Goal: Task Accomplishment & Management: Use online tool/utility

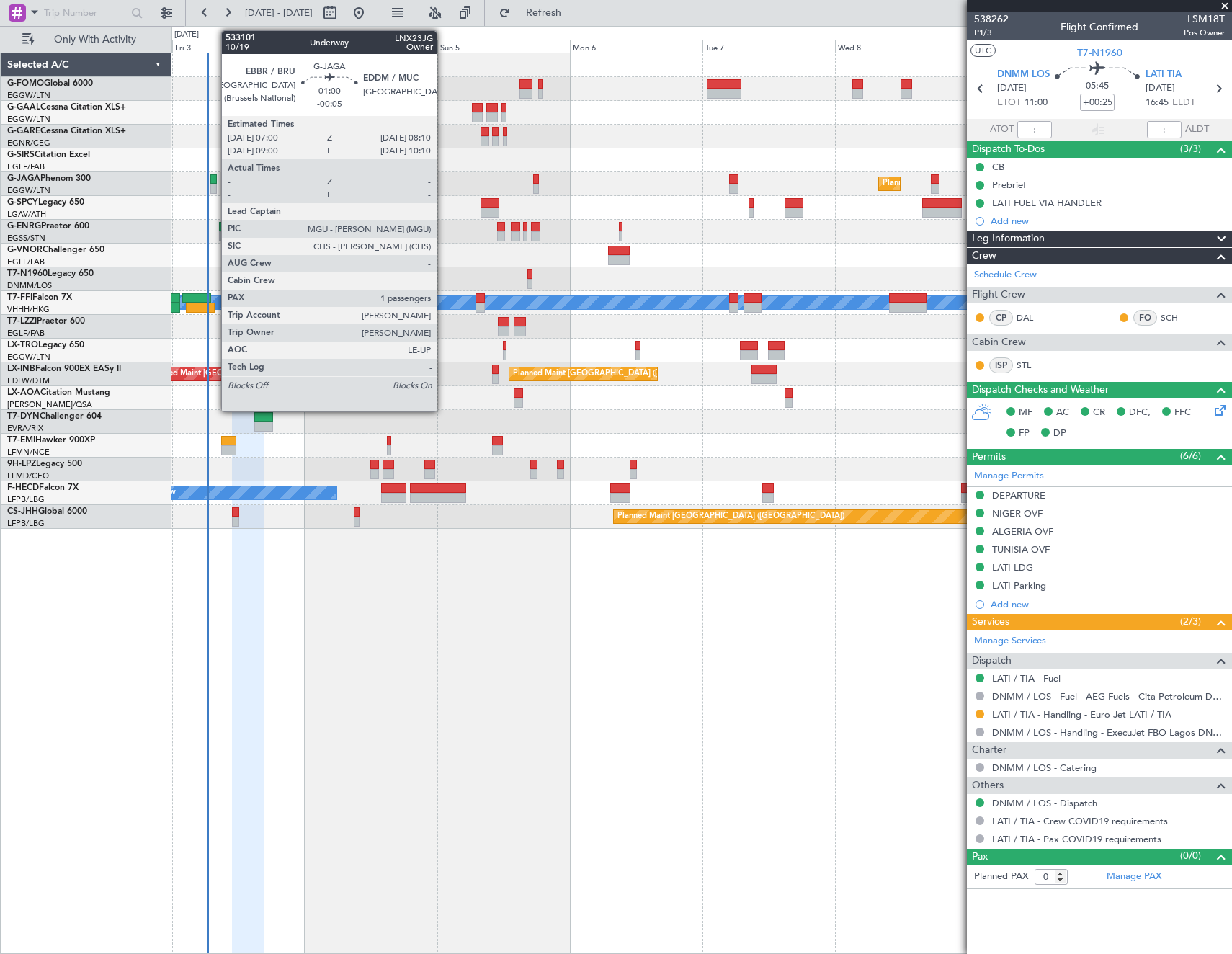
click at [214, 178] on div at bounding box center [213, 179] width 6 height 10
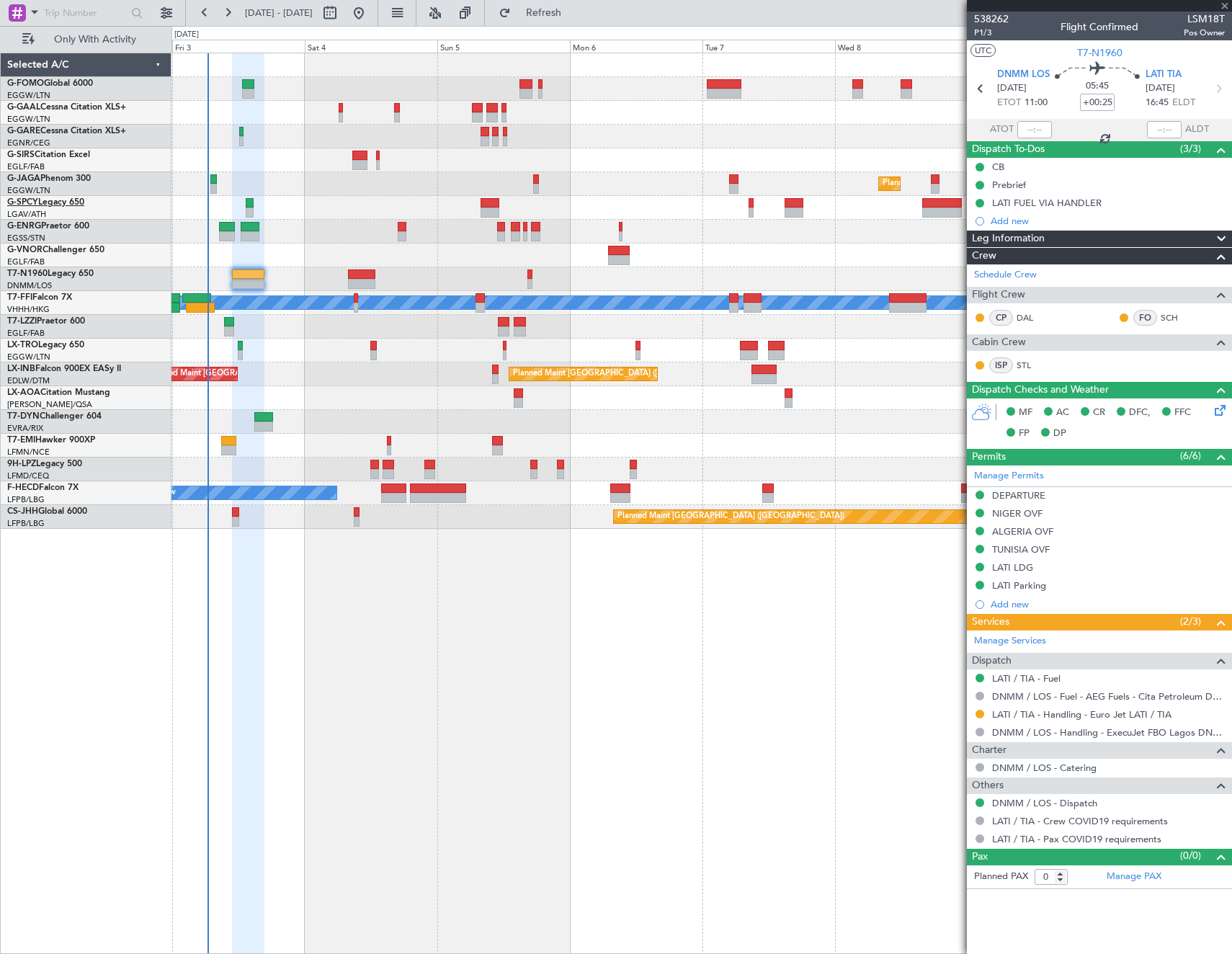
type input "-00:05"
type input "1"
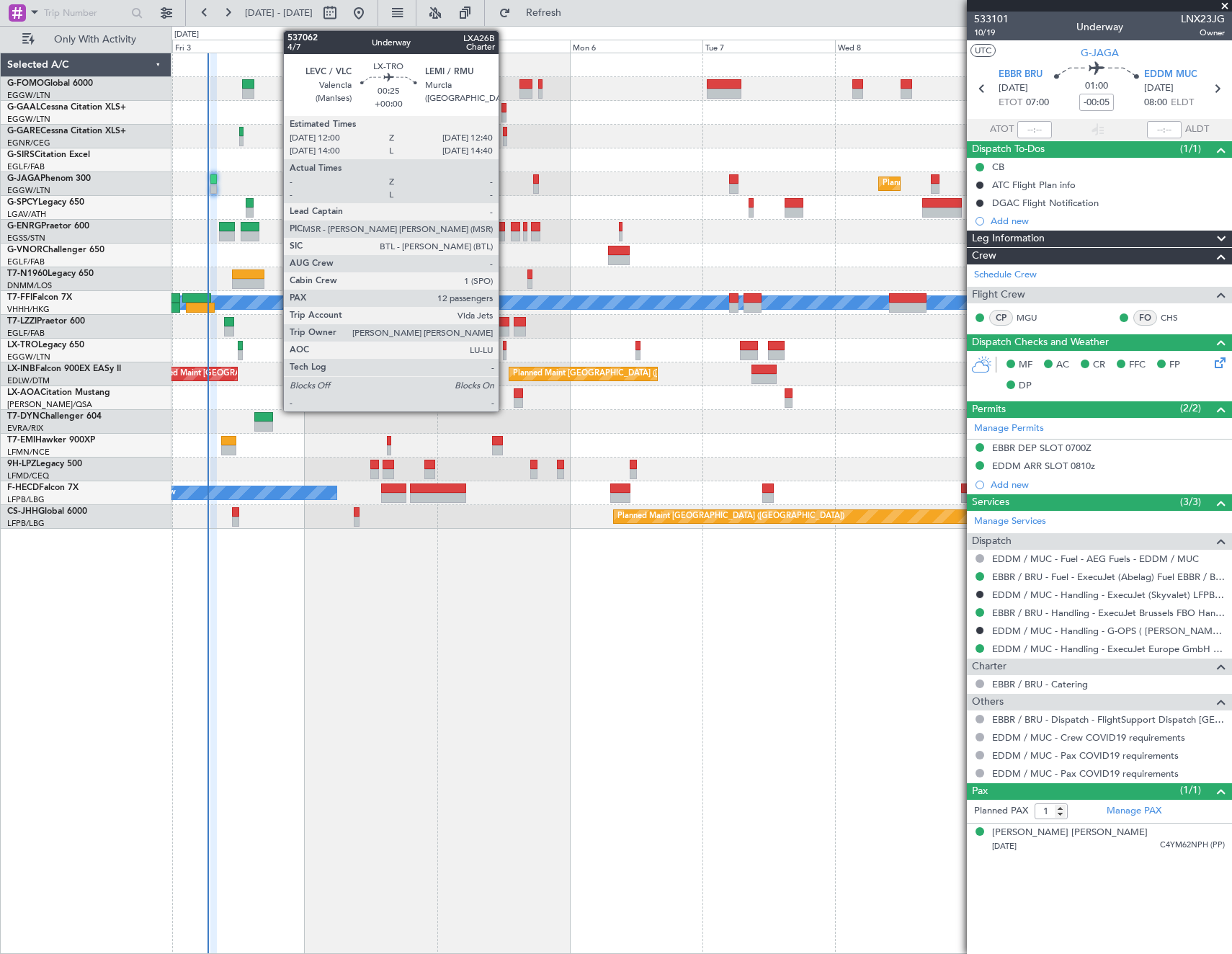
click at [505, 348] on div at bounding box center [505, 346] width 5 height 10
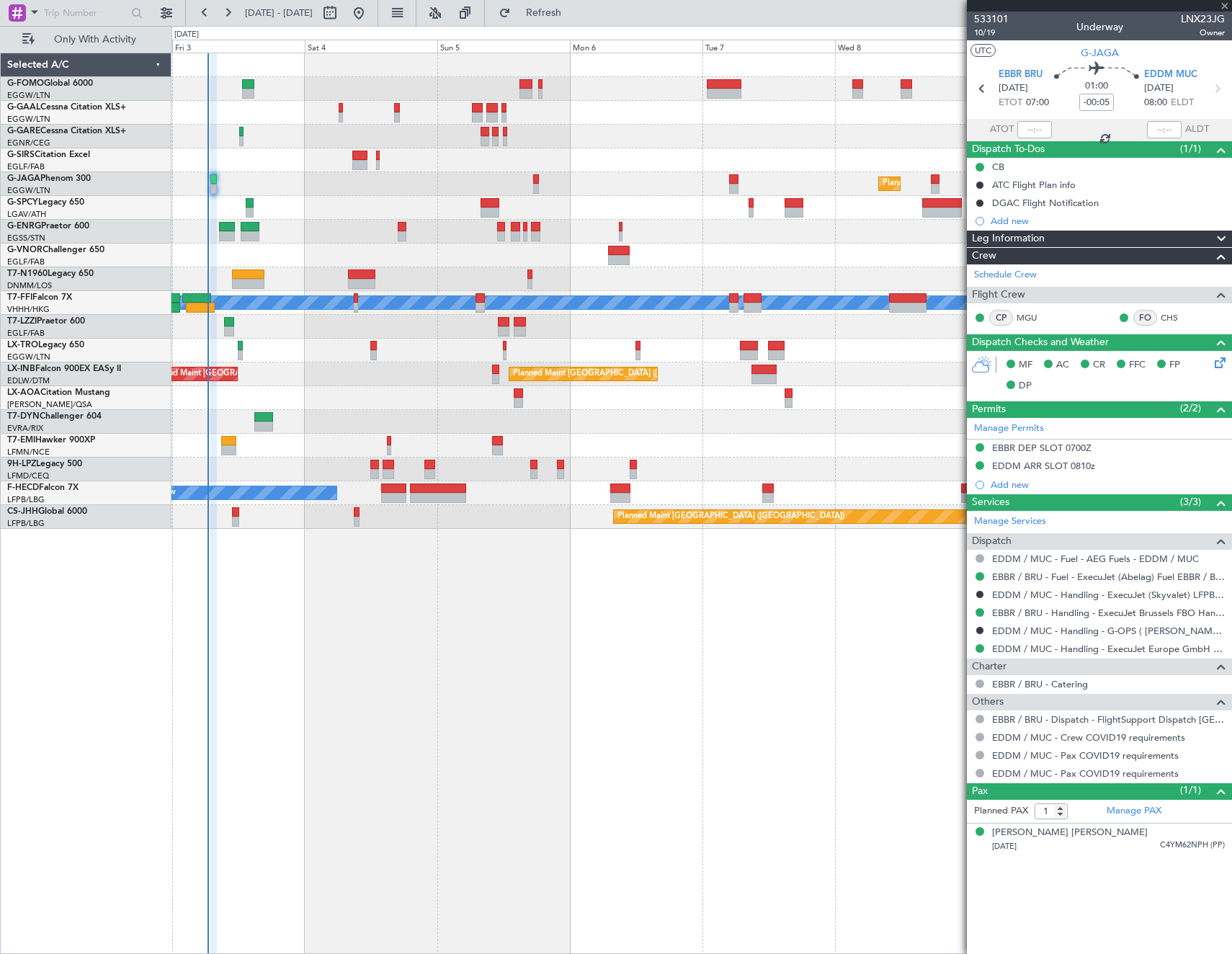
type input "12"
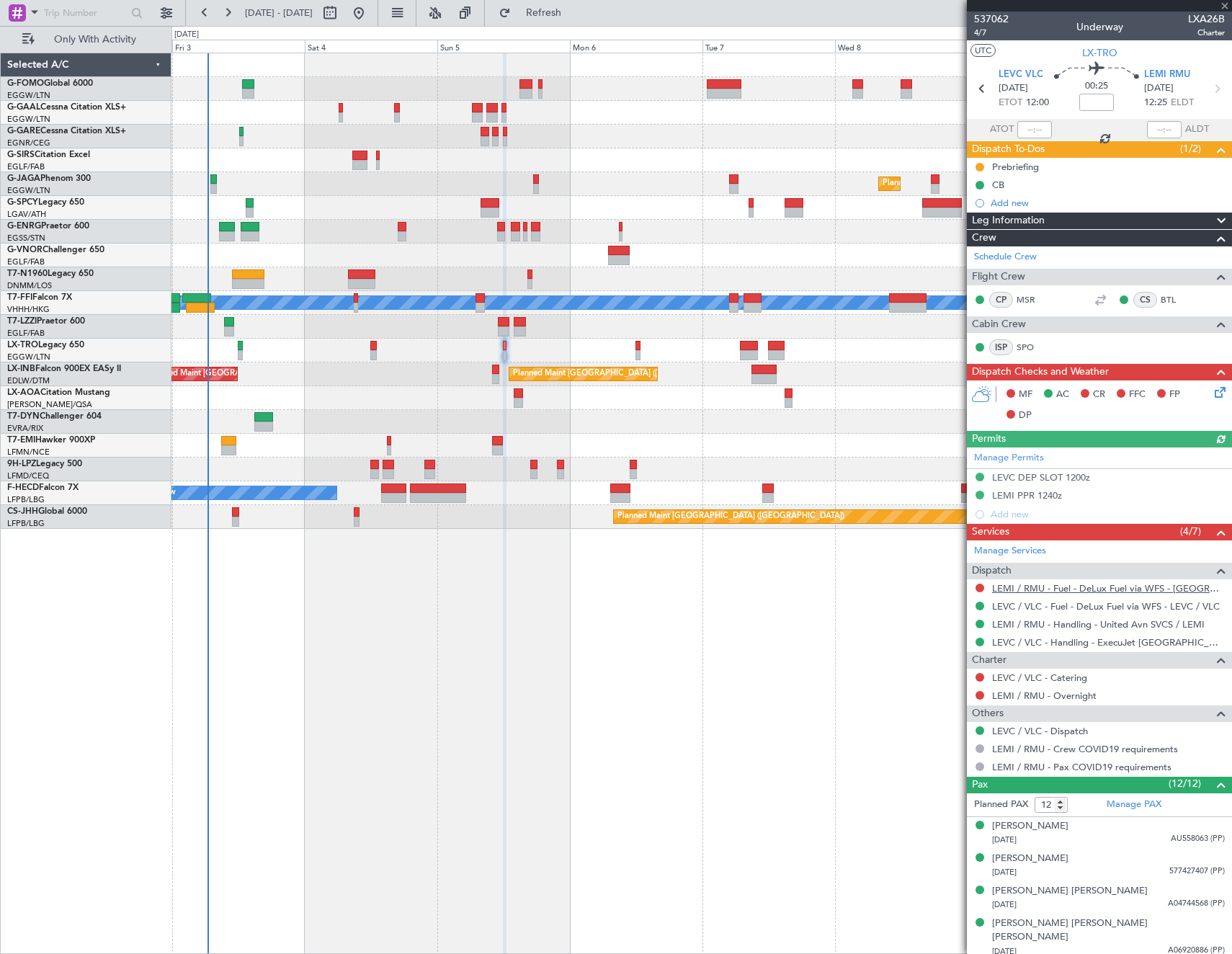
click at [1105, 587] on link "LEMI / RMU - Fuel - DeLux Fuel via WFS - [GEOGRAPHIC_DATA] / RMU" at bounding box center [1108, 587] width 233 height 12
click at [1081, 612] on mat-tooltip-component "LEVC / VLC - Fuel - DeLux Fuel via WFS - LEVC / VLC" at bounding box center [1103, 631] width 217 height 38
click at [1081, 606] on link "LEVC / VLC - Fuel - DeLux Fuel via WFS - LEVC / VLC" at bounding box center [1106, 606] width 227 height 12
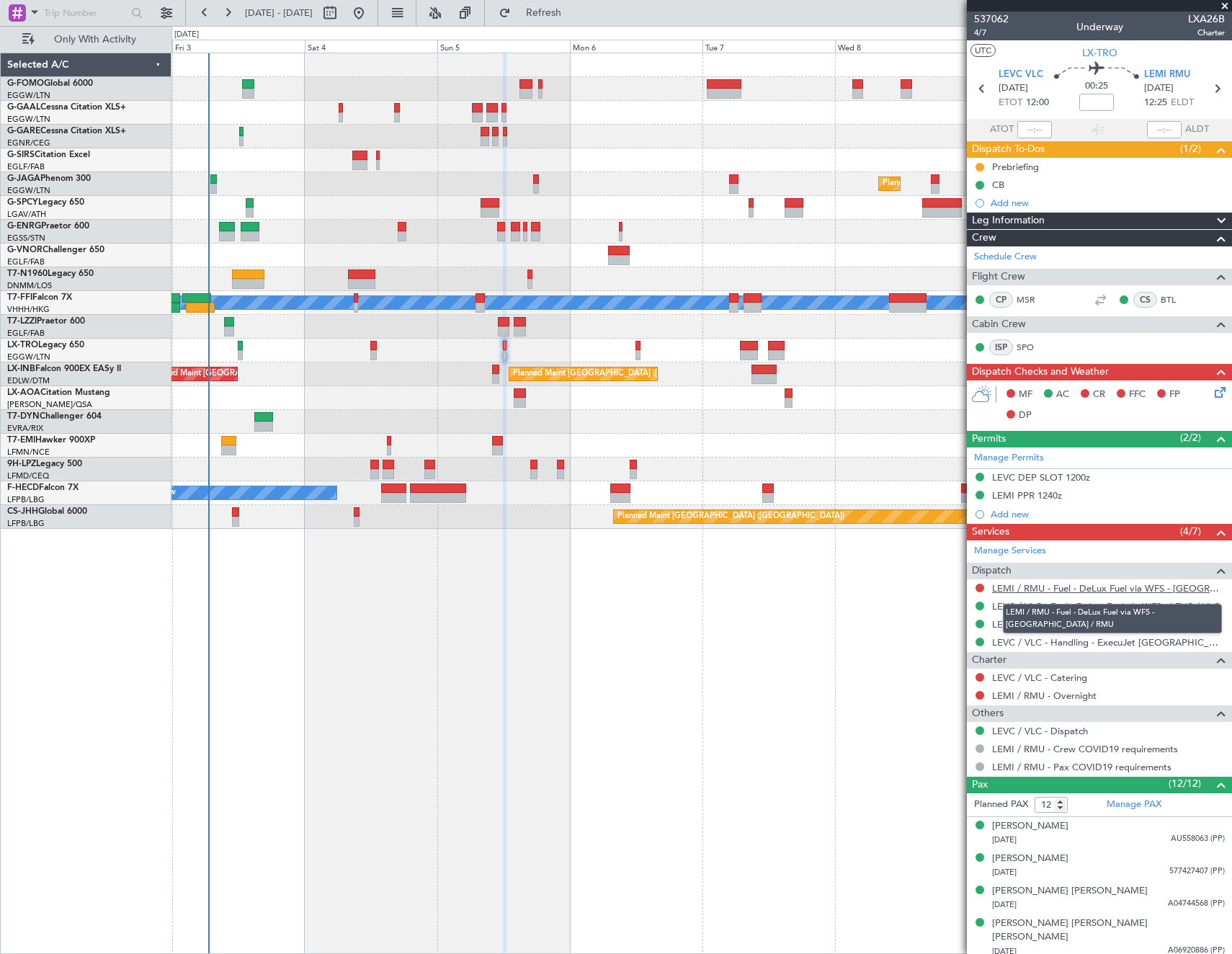
click at [1049, 588] on link "LEMI / RMU - Fuel - DeLux Fuel via WFS - [GEOGRAPHIC_DATA] / RMU" at bounding box center [1108, 587] width 233 height 12
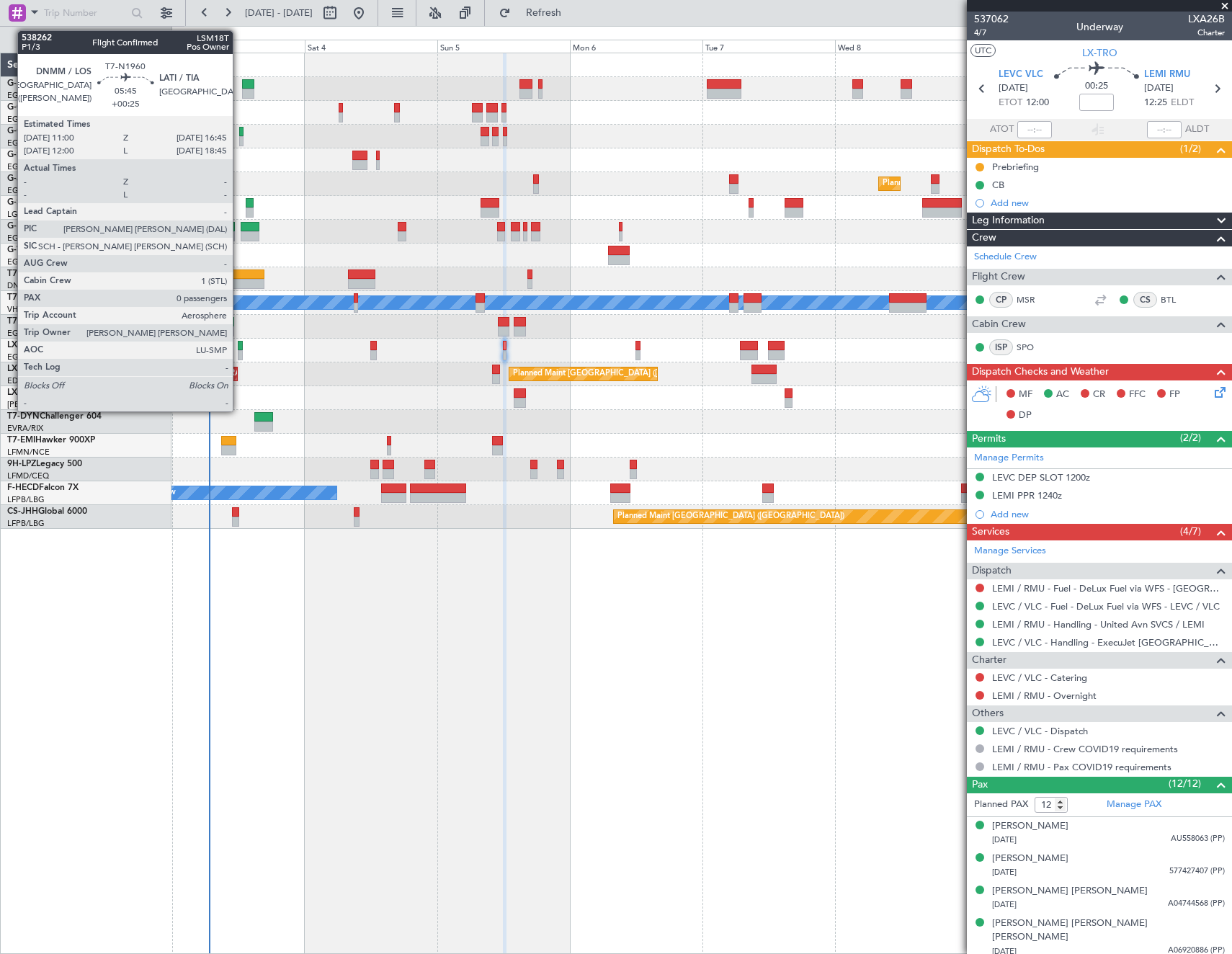
click at [243, 286] on div at bounding box center [248, 284] width 33 height 10
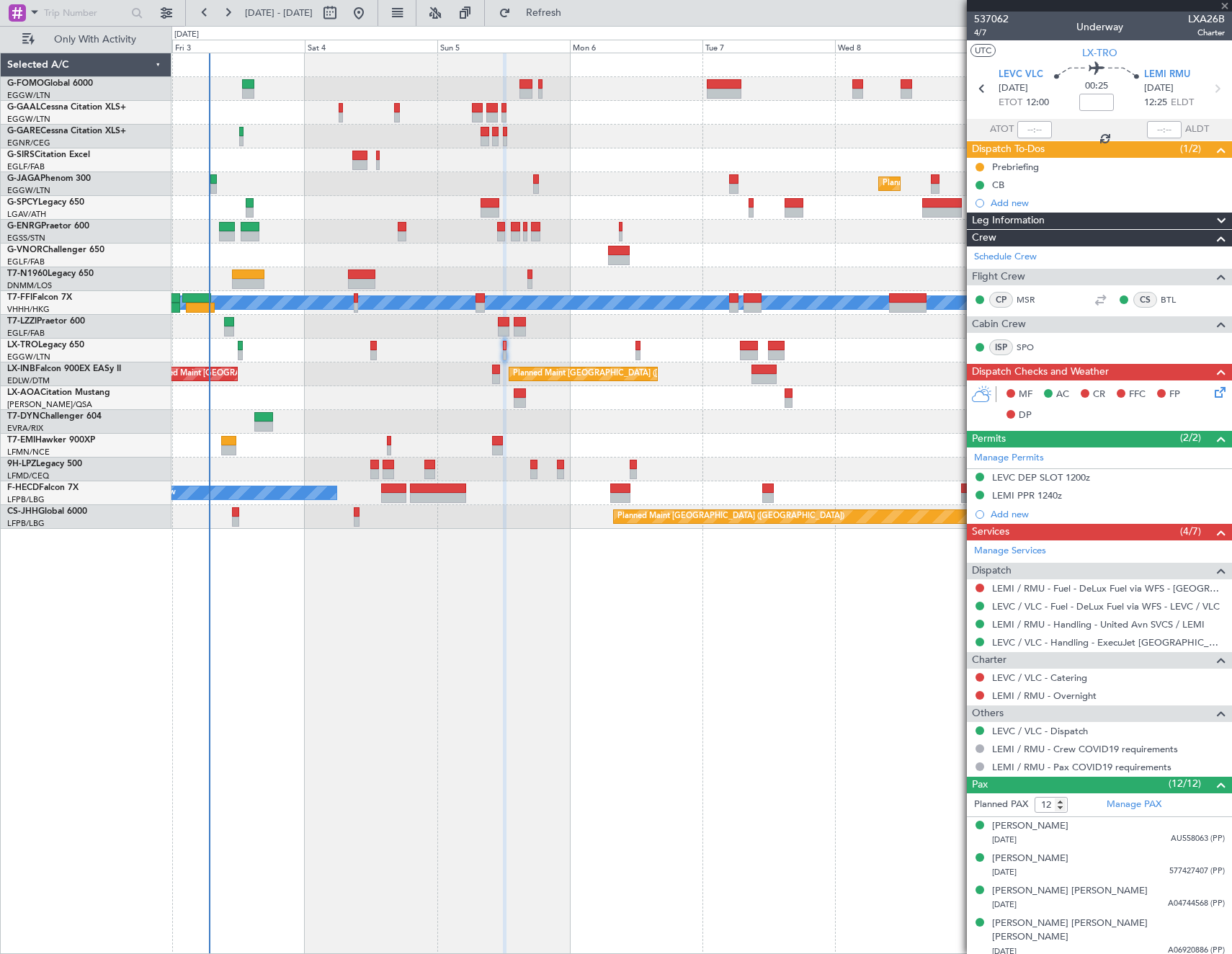
type input "+00:25"
type input "0"
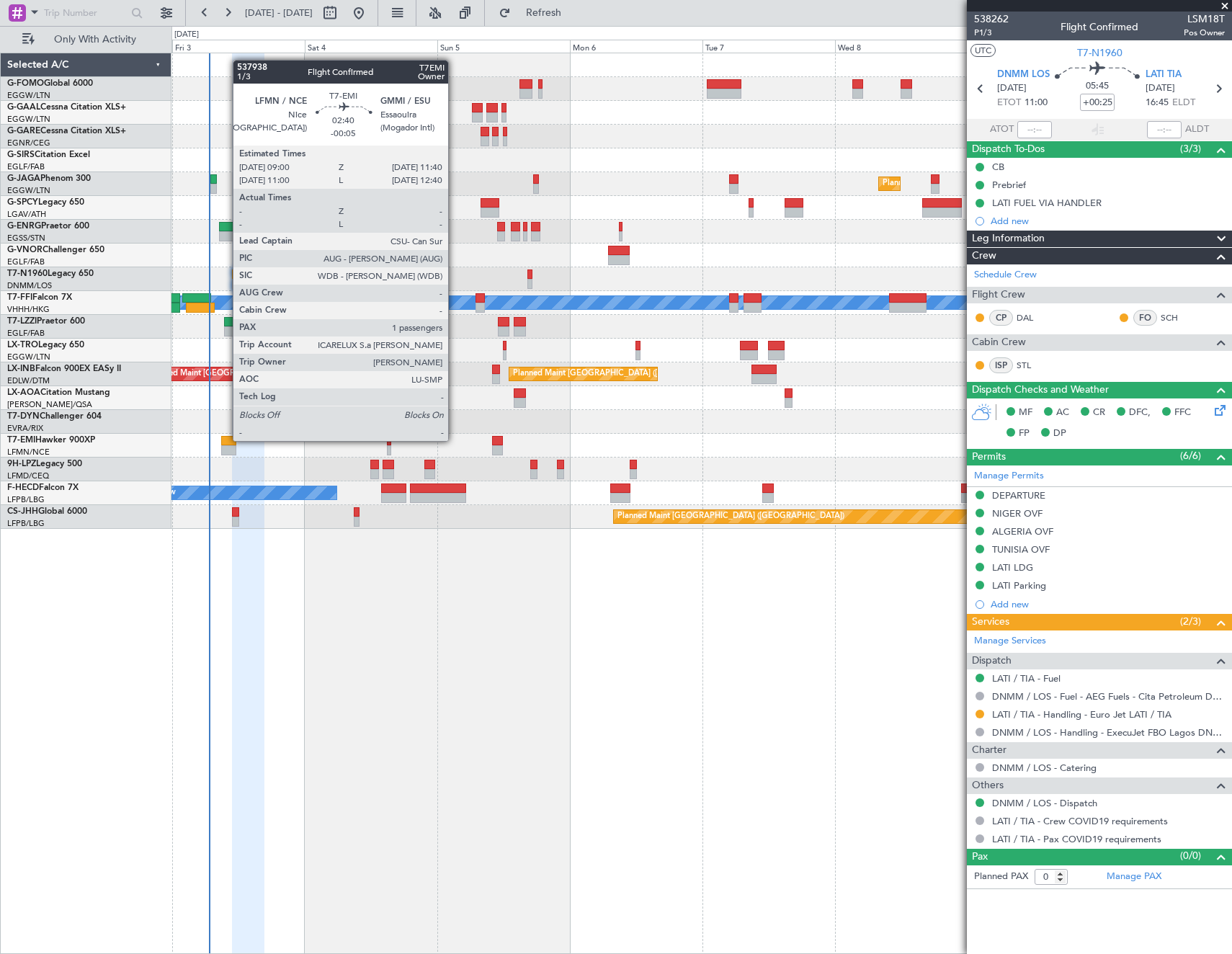
click at [225, 439] on div at bounding box center [228, 440] width 15 height 10
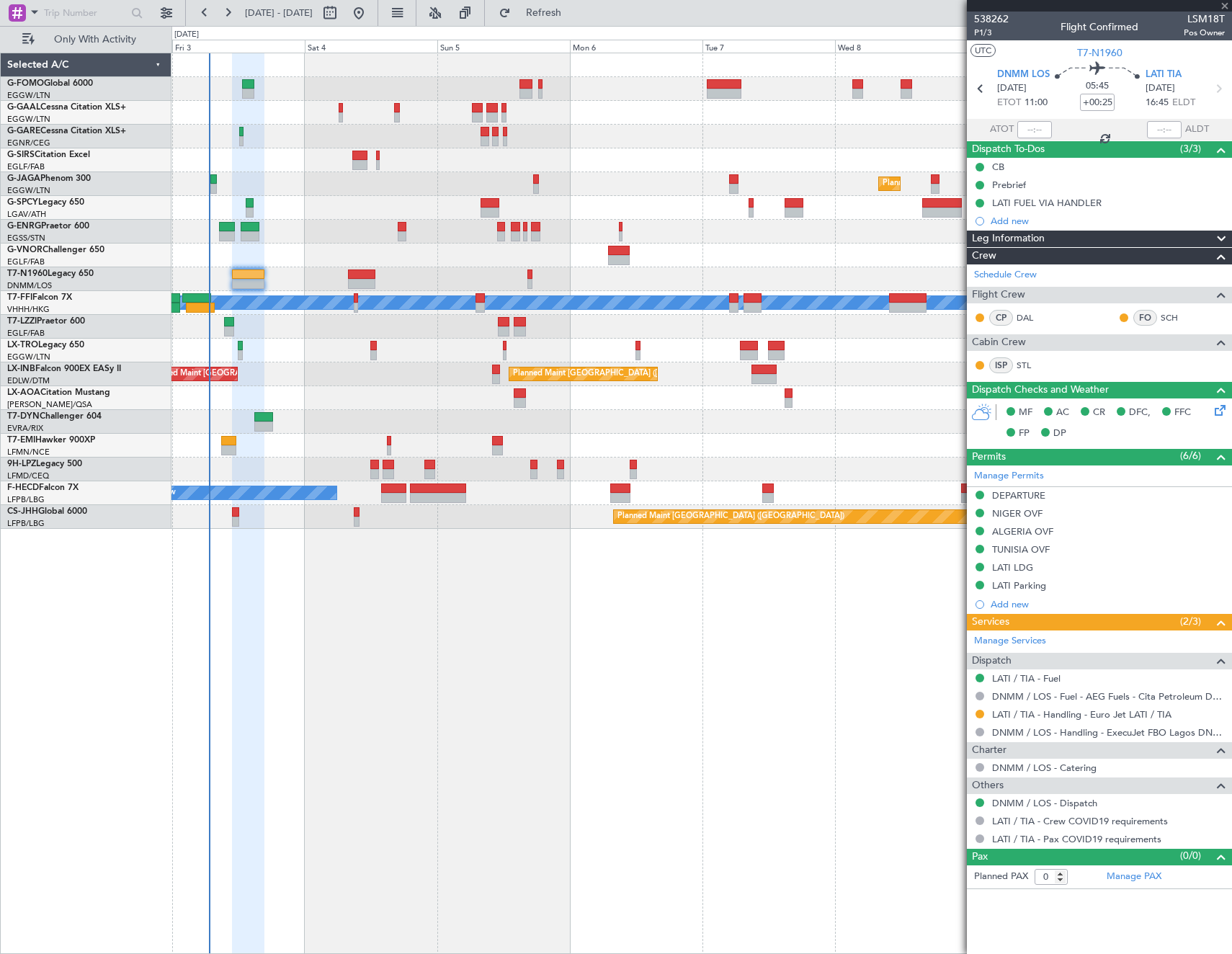
type input "-00:05"
type input "1"
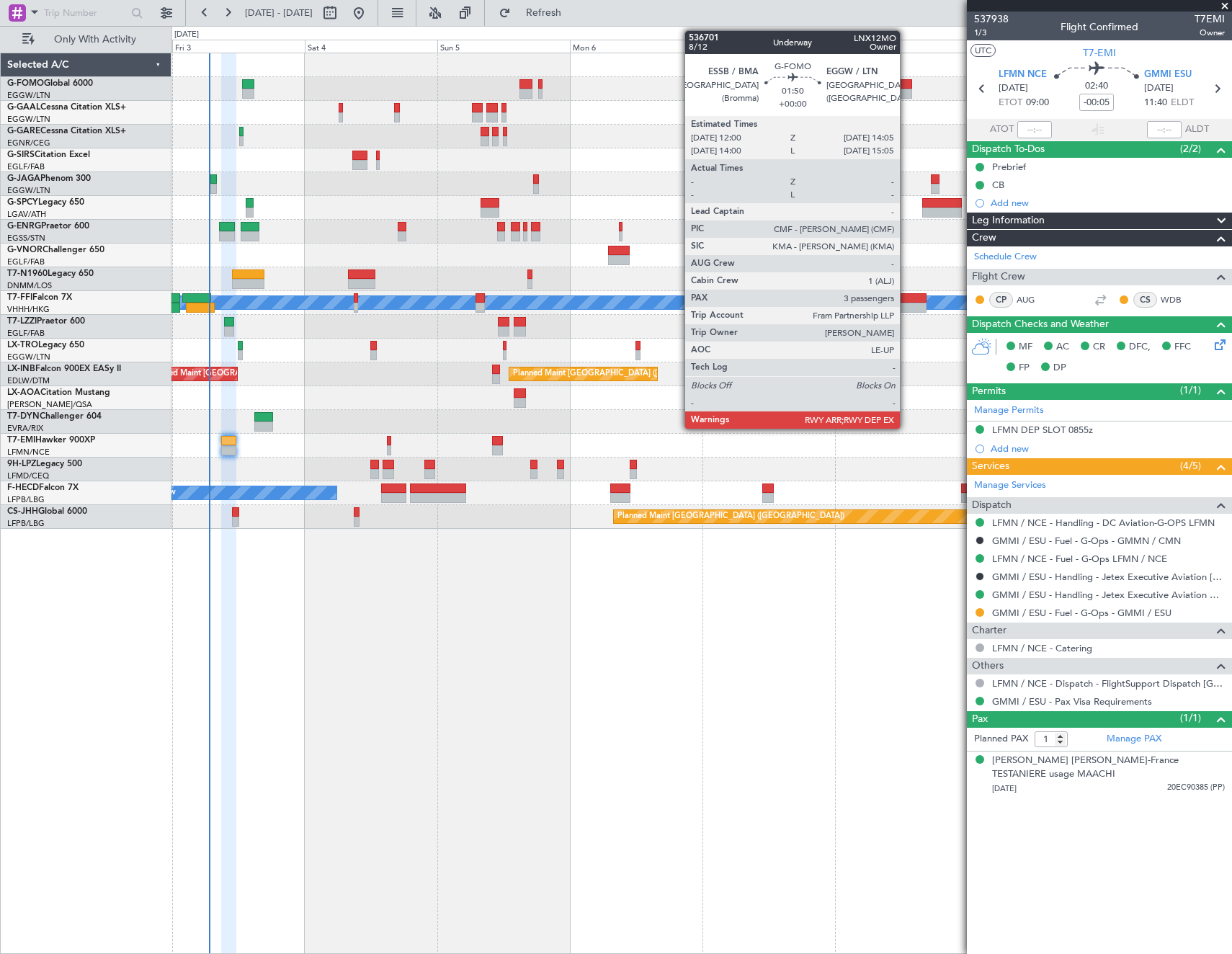
click at [906, 90] on div at bounding box center [906, 93] width 12 height 10
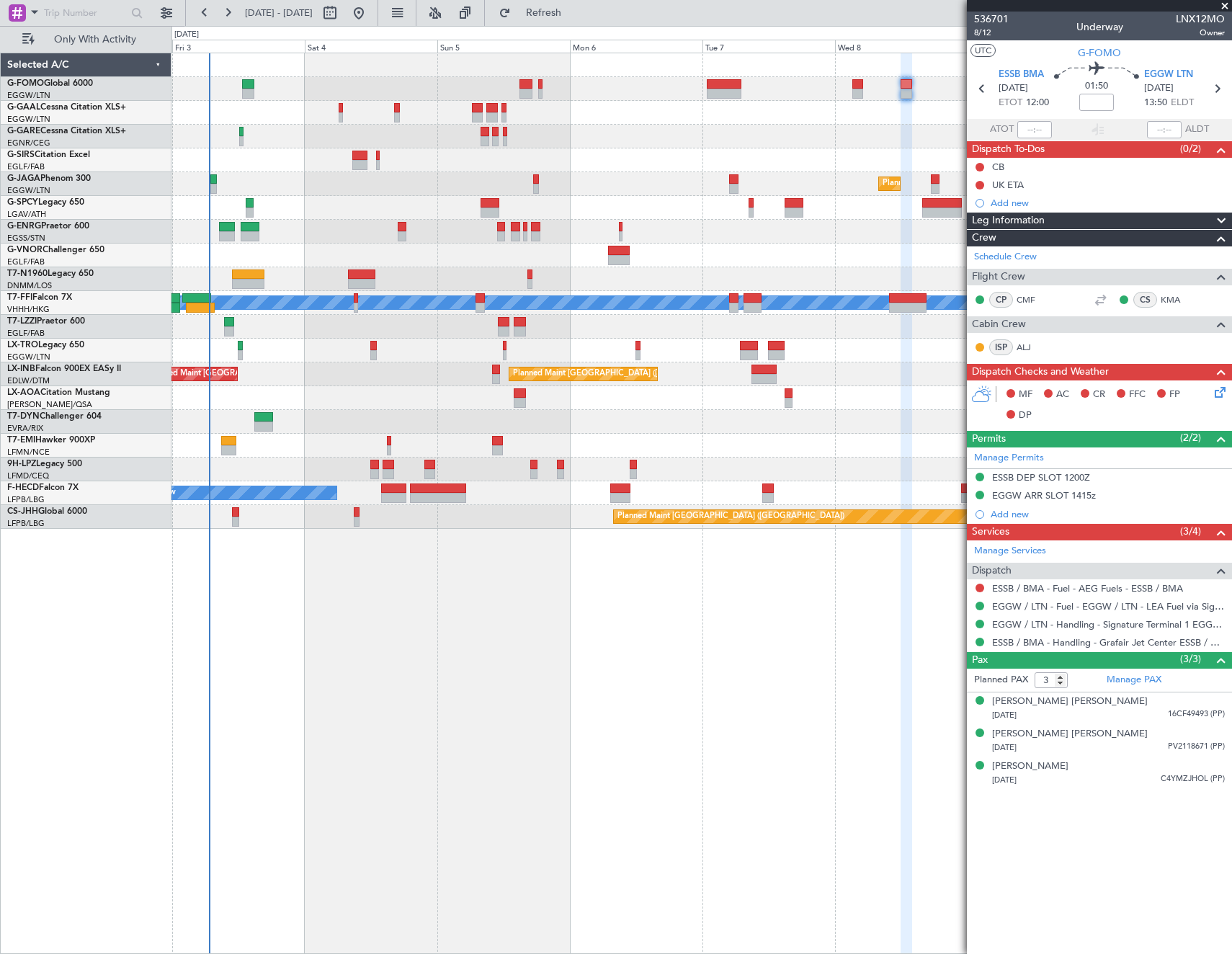
click at [360, 515] on div "Planned Maint [GEOGRAPHIC_DATA] ([GEOGRAPHIC_DATA])" at bounding box center [702, 517] width 1060 height 24
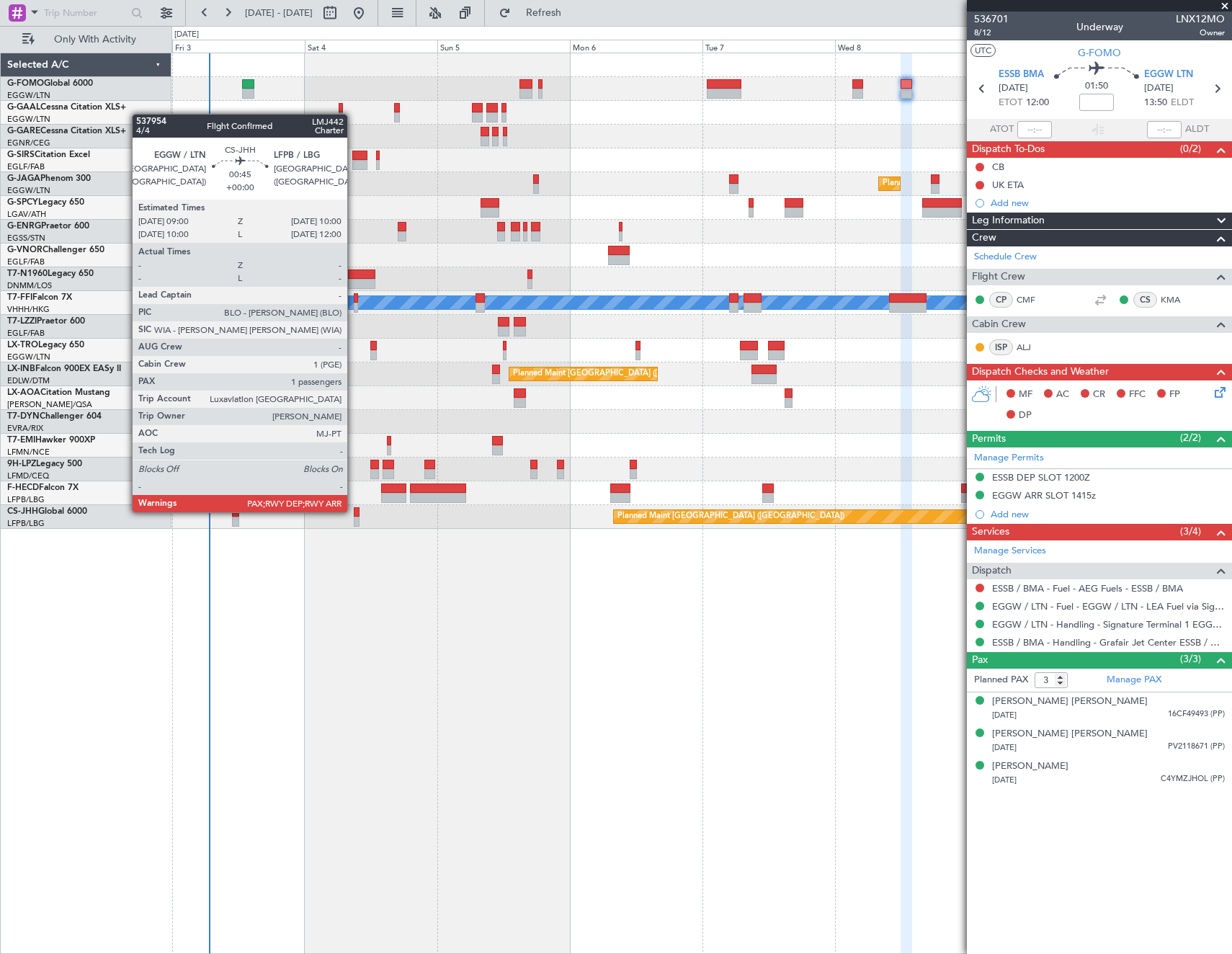
click at [354, 511] on div at bounding box center [356, 512] width 5 height 10
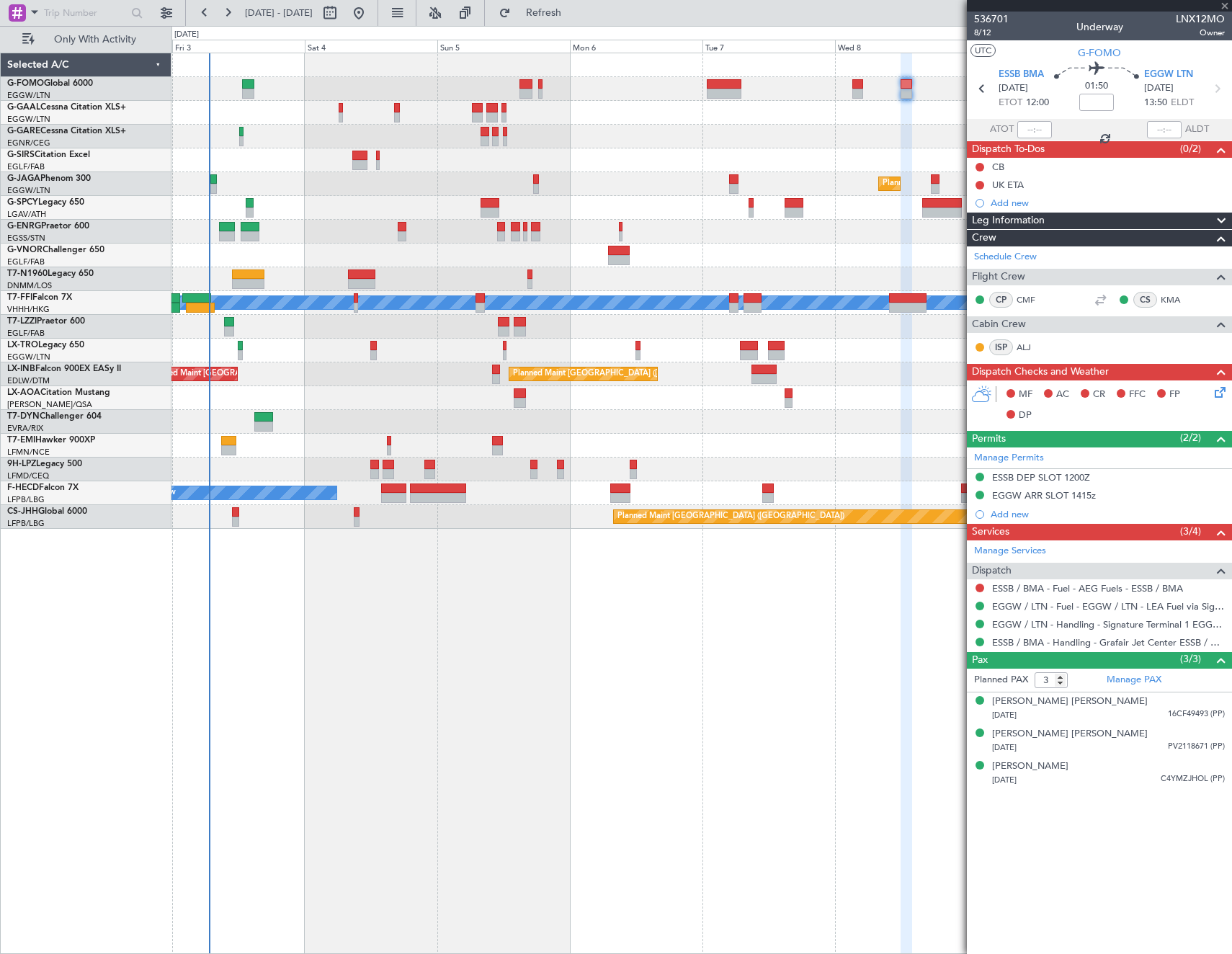
type input "4"
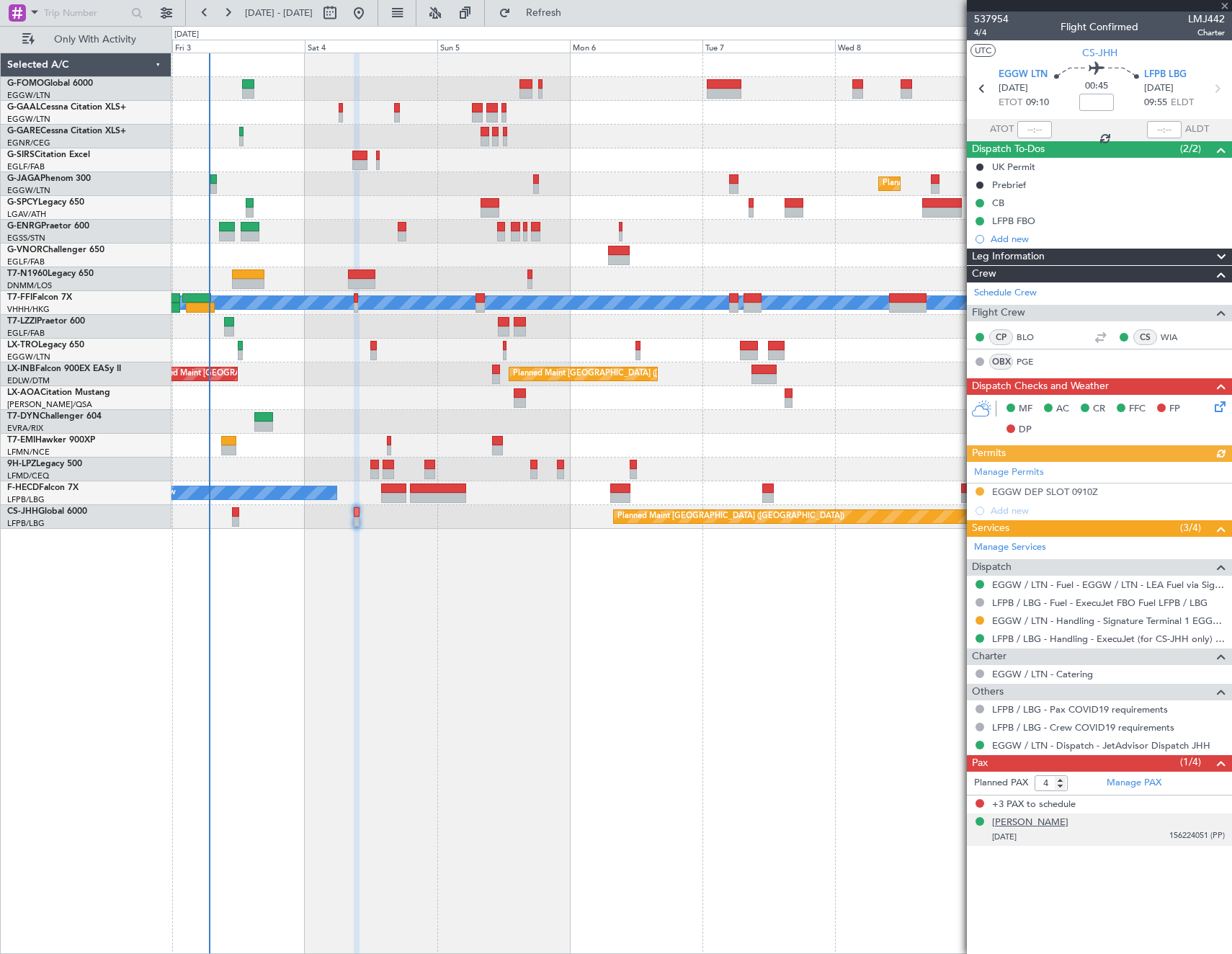
click at [1062, 824] on div "[PERSON_NAME]" at bounding box center [1030, 823] width 76 height 15
click at [1219, 850] on img at bounding box center [1218, 853] width 13 height 13
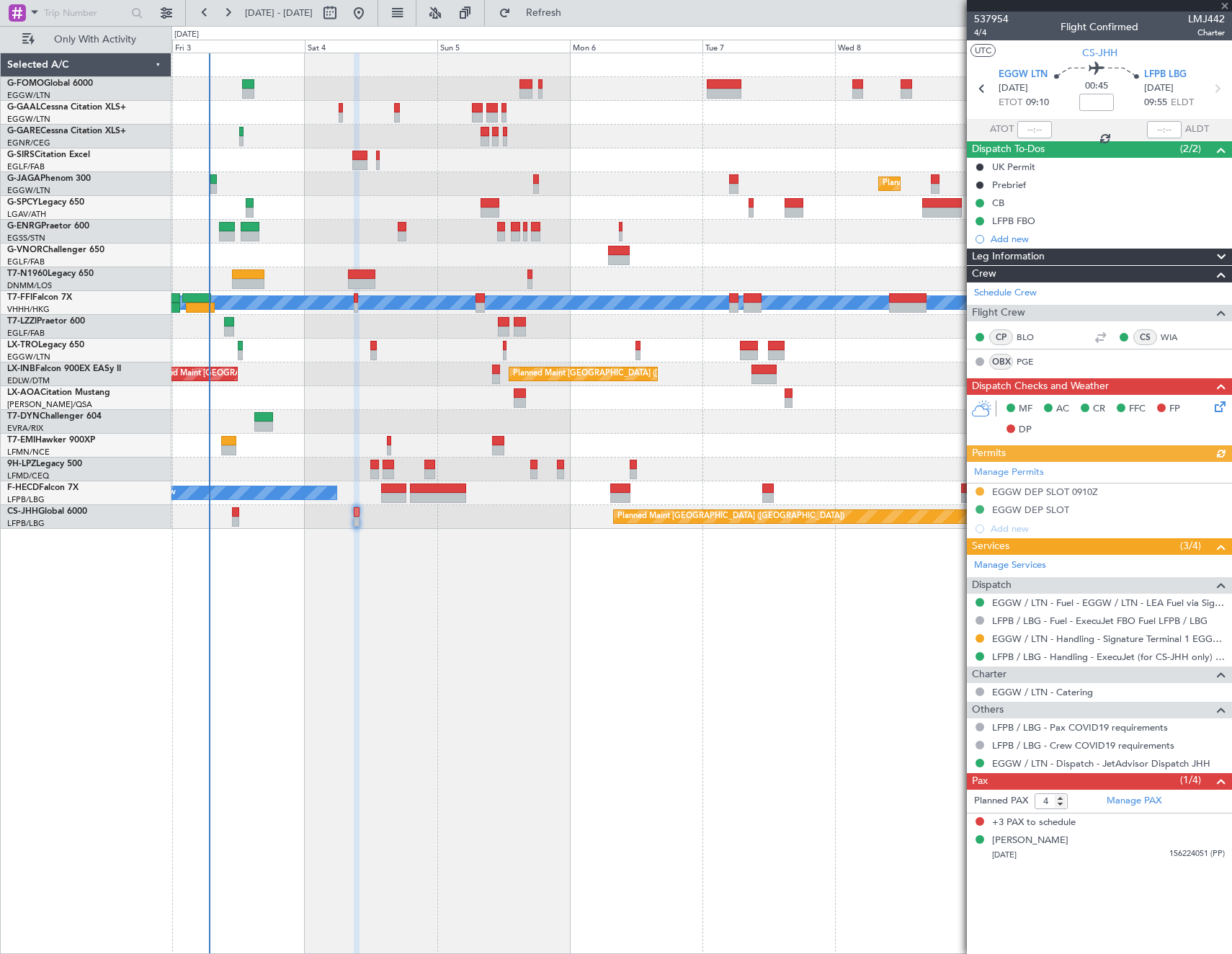
type input "+00:15"
type input "3"
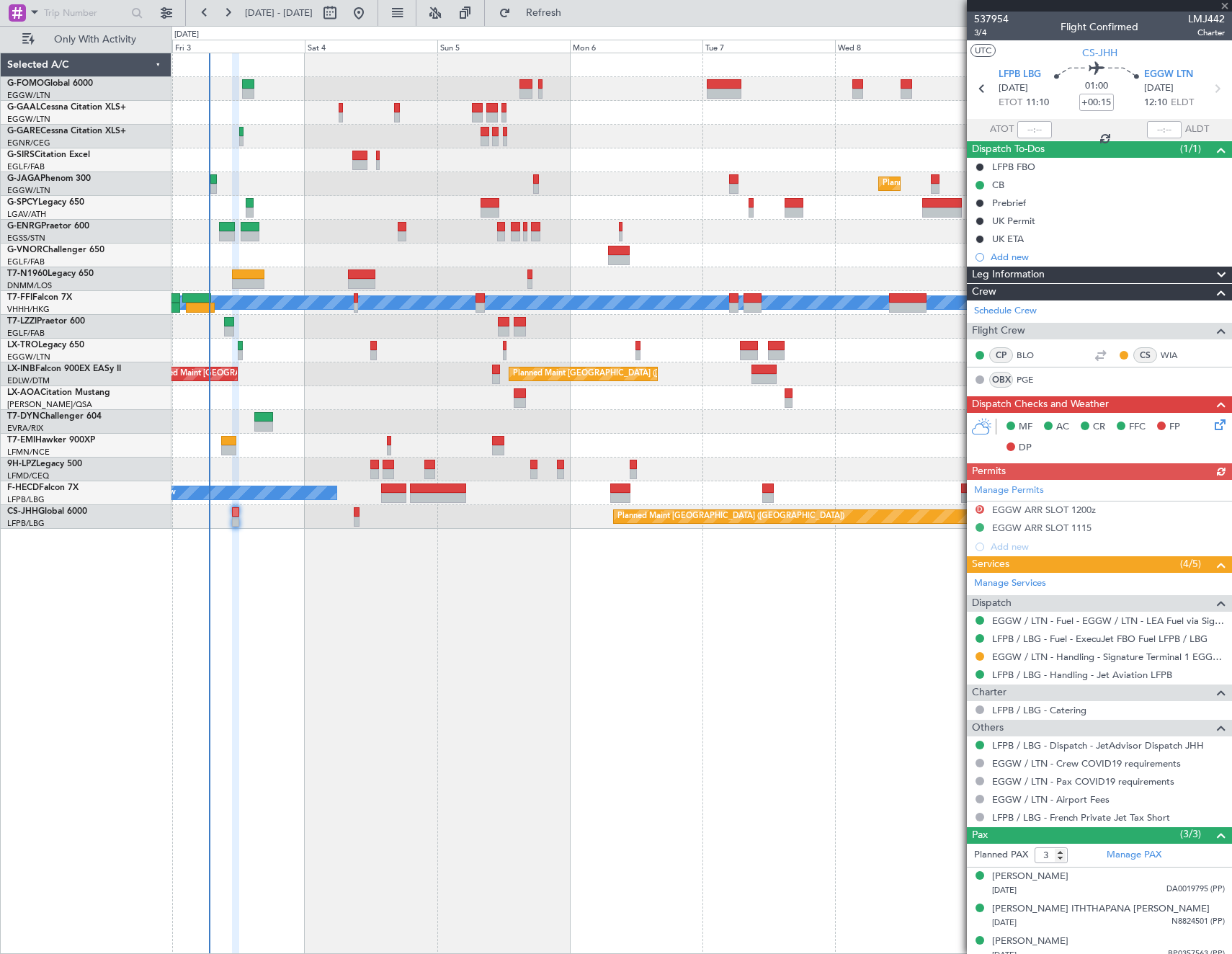
scroll to position [10, 0]
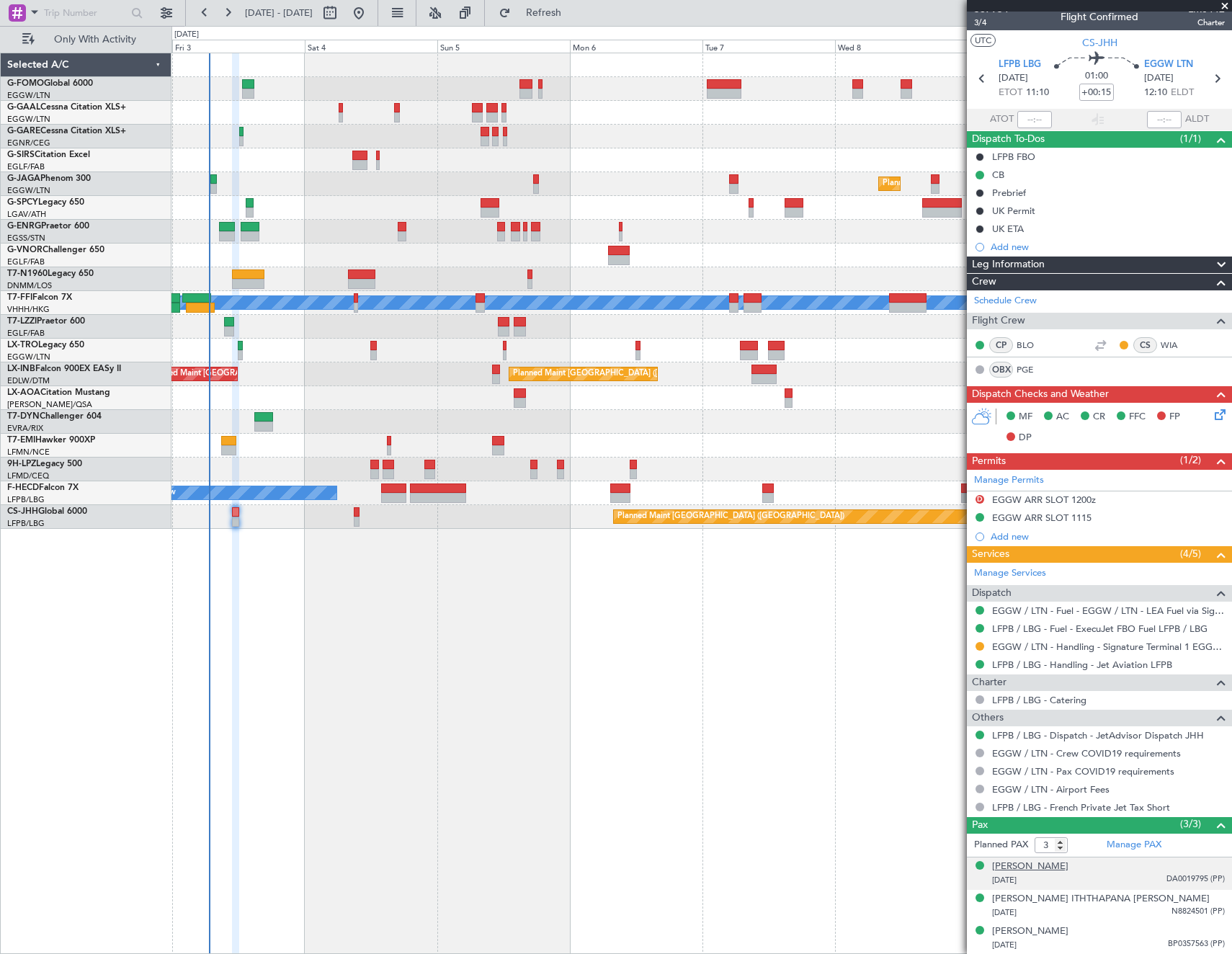
click at [1022, 864] on div "[PERSON_NAME]" at bounding box center [1030, 867] width 76 height 15
click at [78, 691] on div "Selected A/C G-FOMO Global 6000 EGGW/LTN [GEOGRAPHIC_DATA] ([GEOGRAPHIC_DATA]) …" at bounding box center [86, 503] width 171 height 901
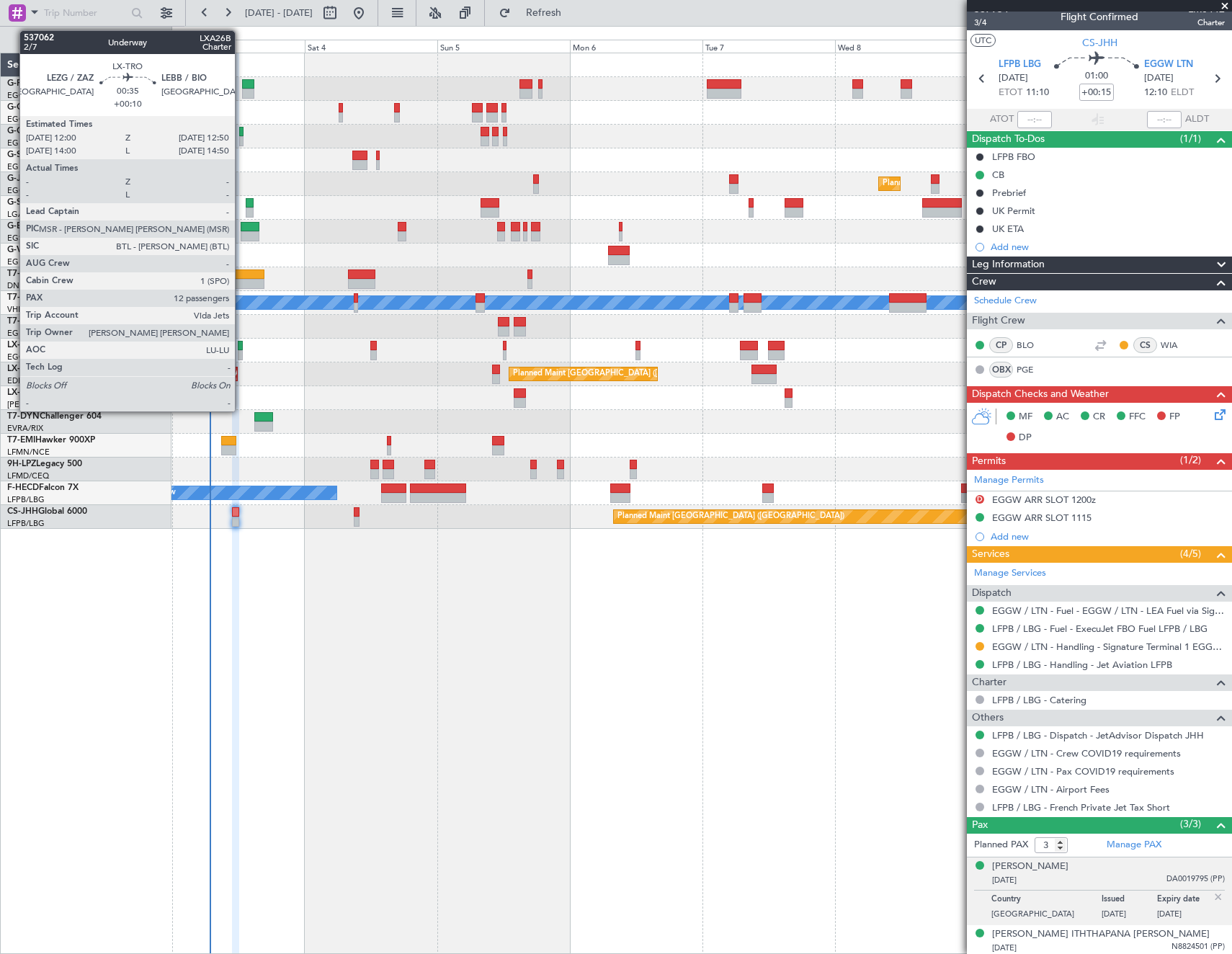
click at [241, 348] on div at bounding box center [240, 346] width 5 height 10
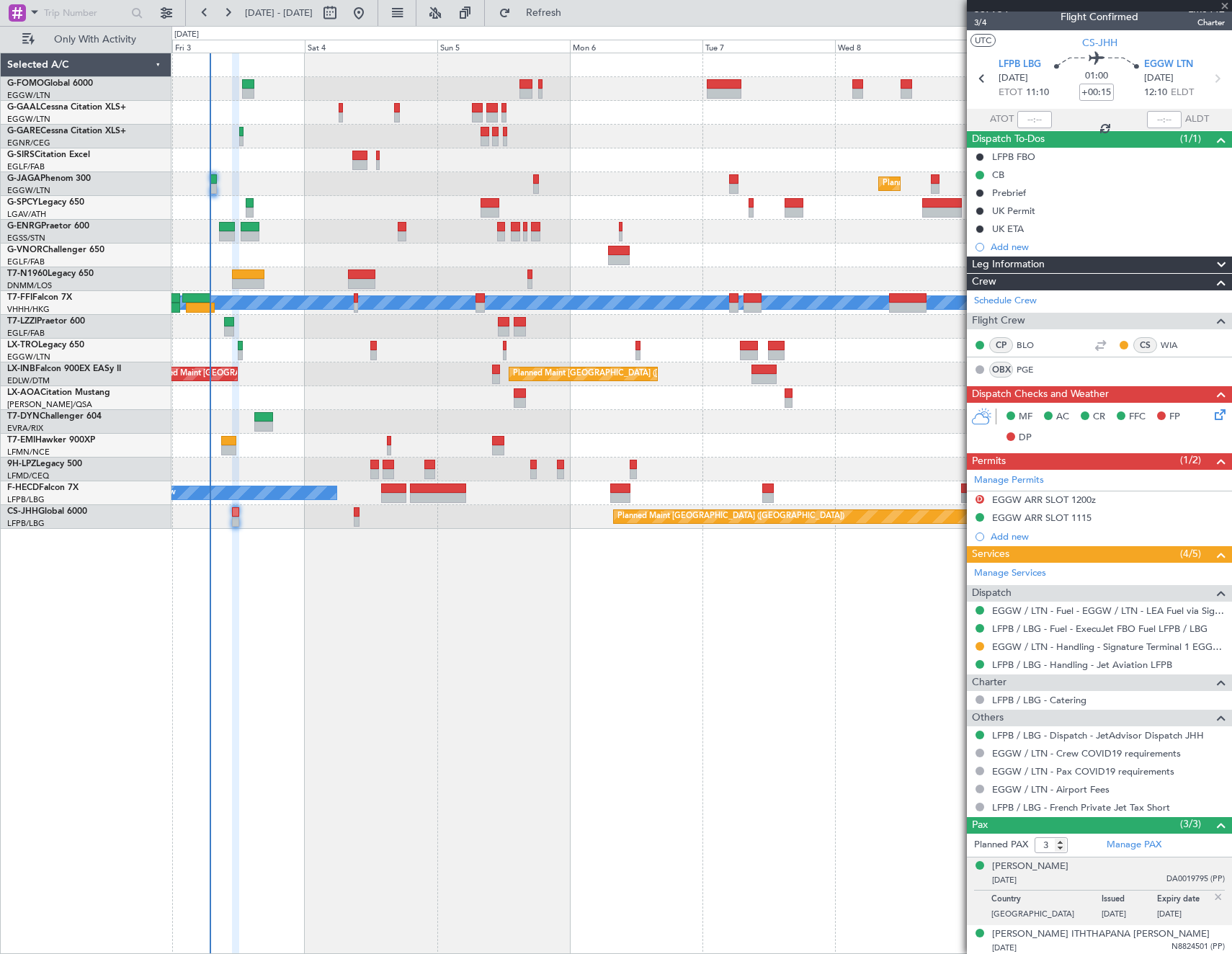
type input "+00:10"
type input "12"
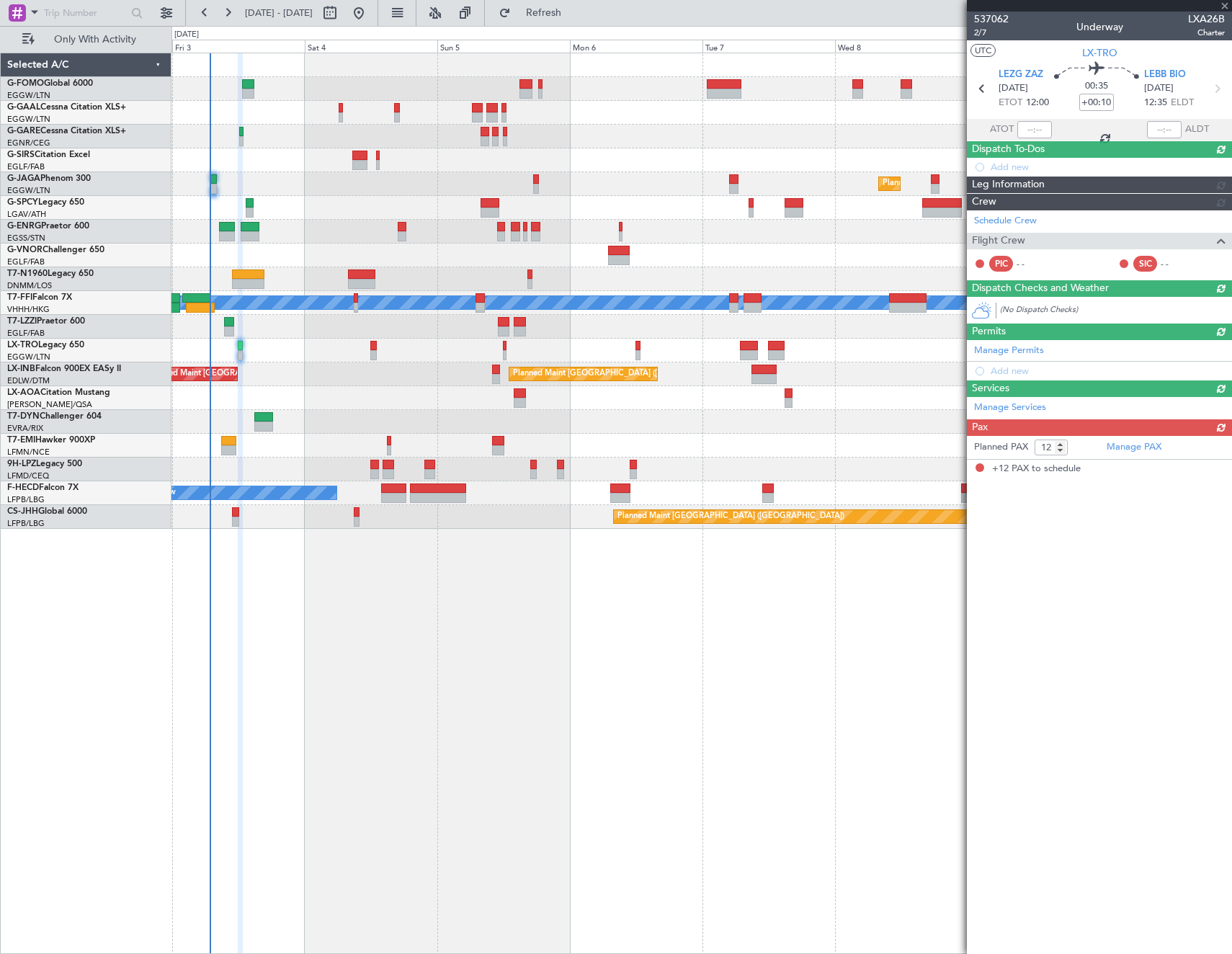
scroll to position [0, 0]
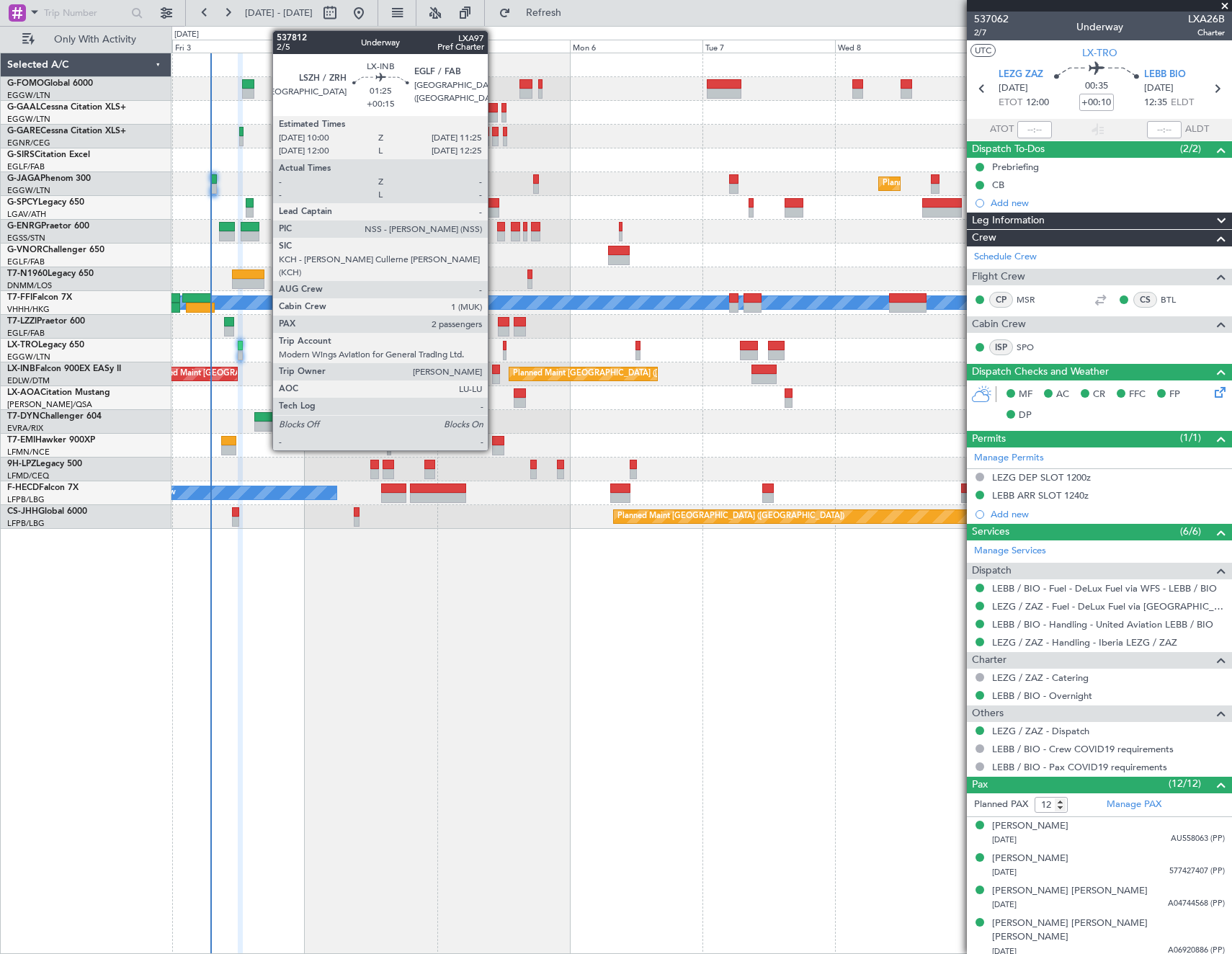
click at [495, 370] on div at bounding box center [496, 369] width 8 height 10
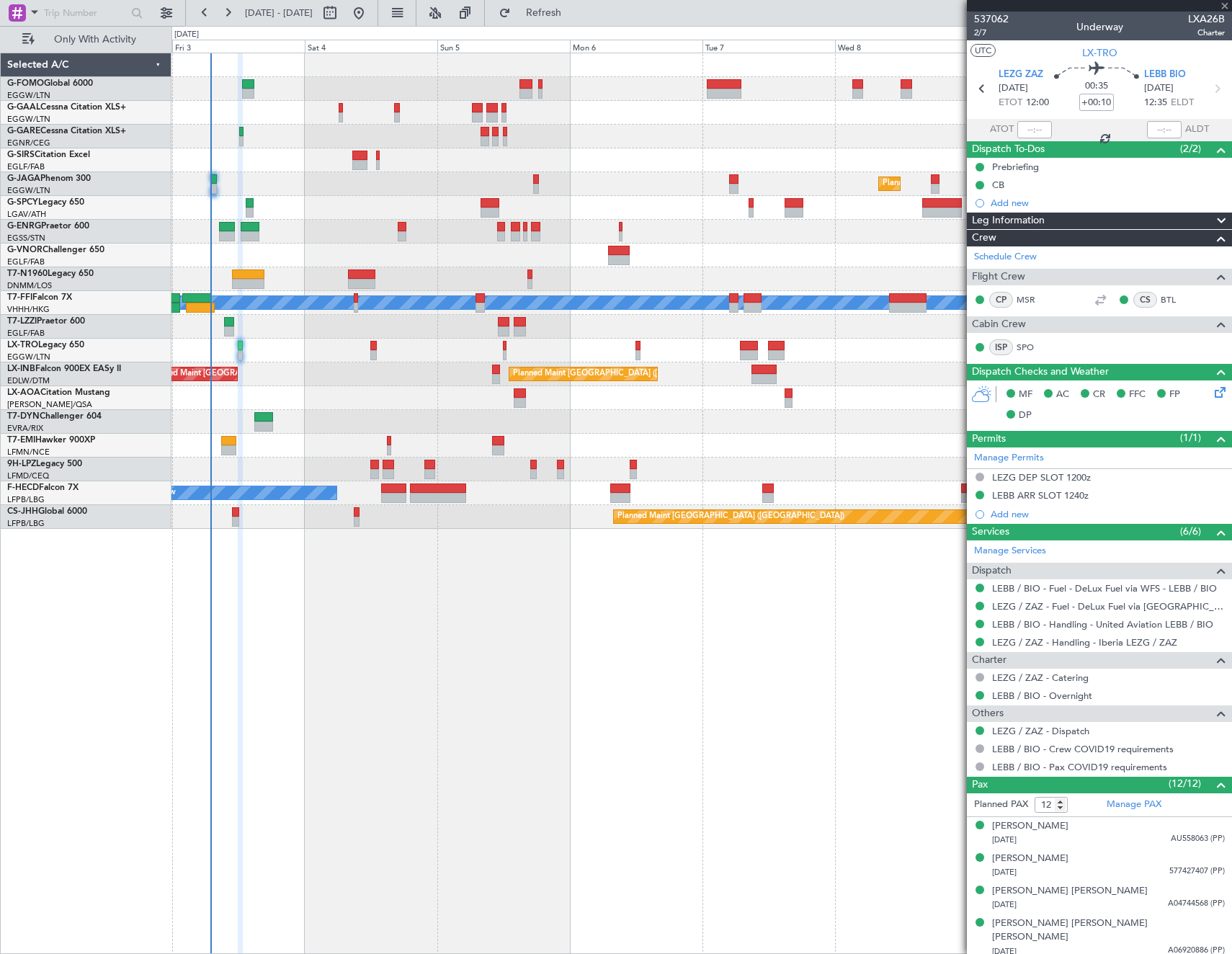
type input "+00:15"
type input "2"
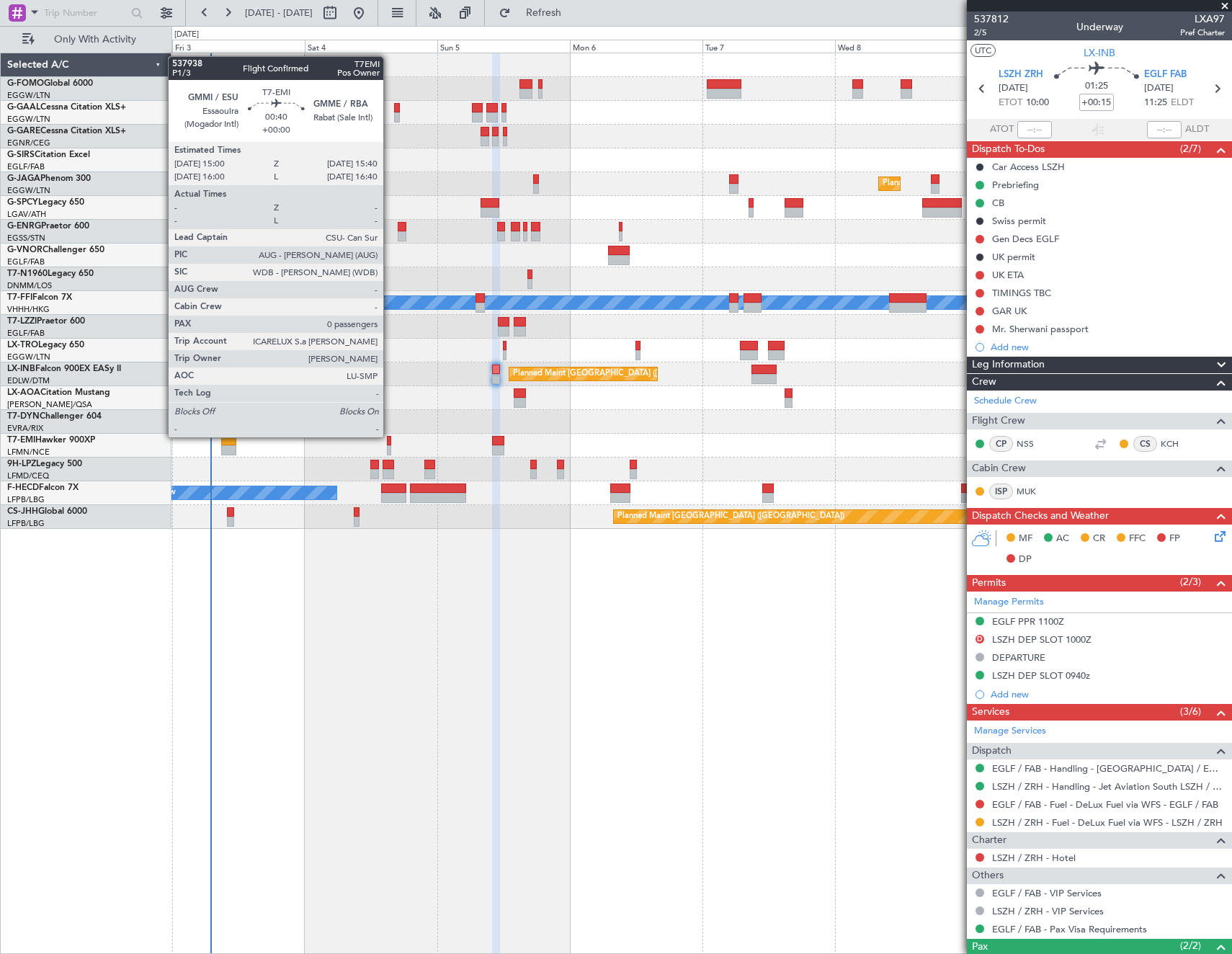
click at [390, 436] on div at bounding box center [389, 440] width 5 height 10
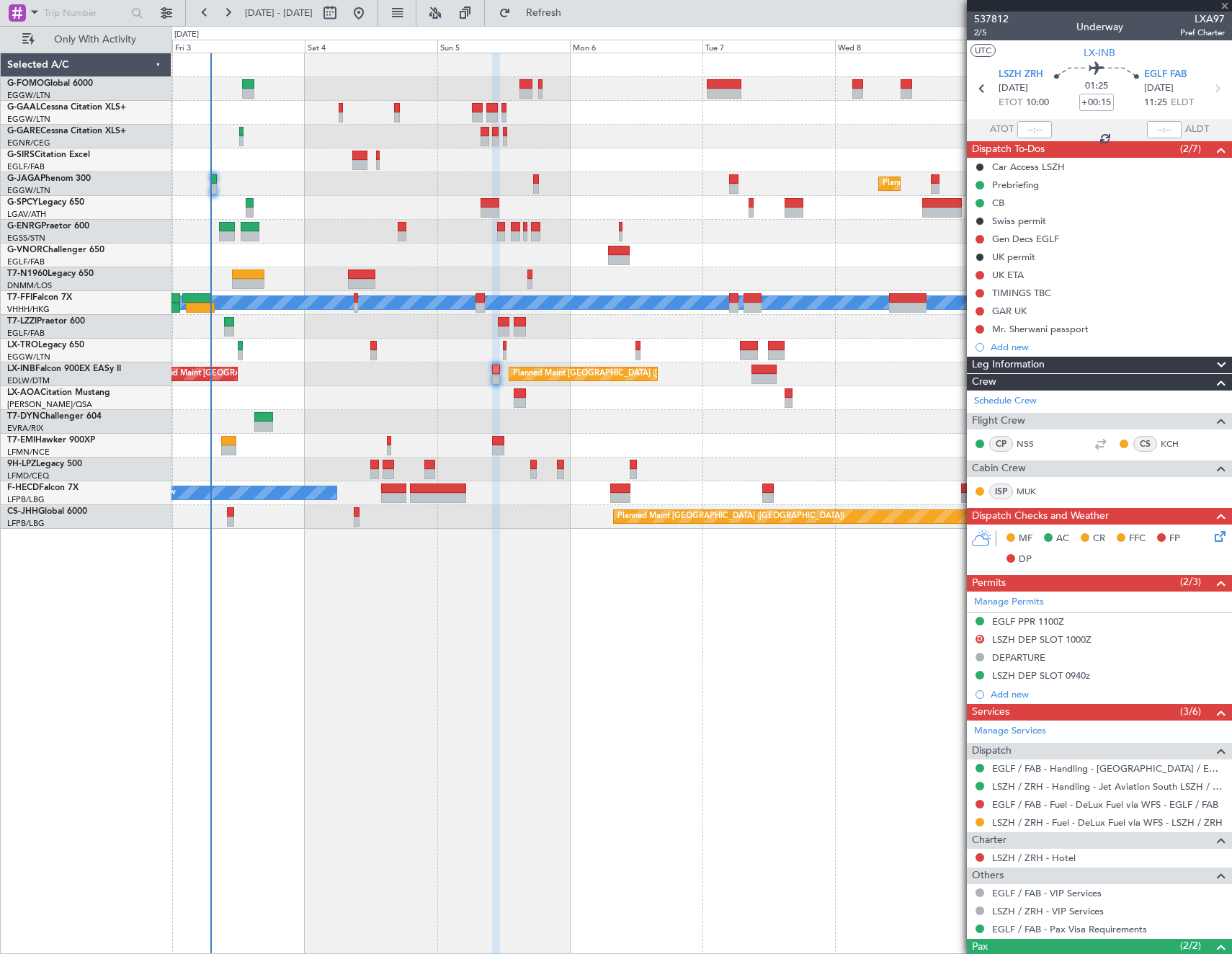
type input "0"
